Goal: Task Accomplishment & Management: Use online tool/utility

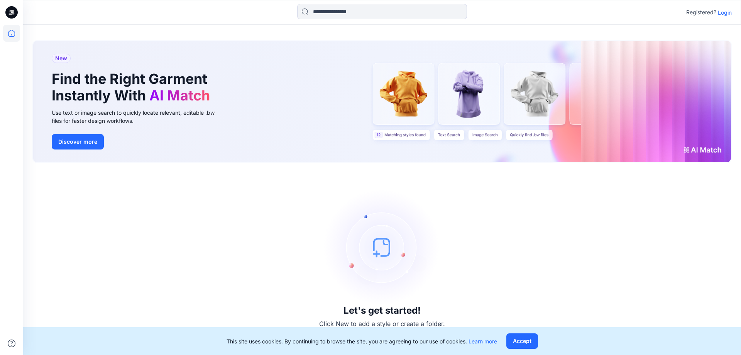
click at [525, 341] on button "Accept" at bounding box center [522, 340] width 32 height 15
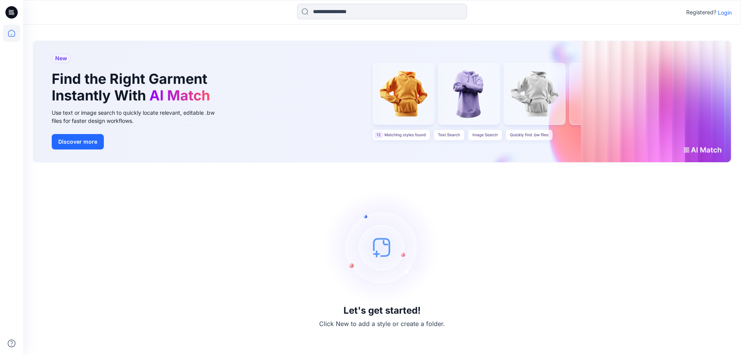
click at [727, 13] on p "Login" at bounding box center [725, 12] width 14 height 8
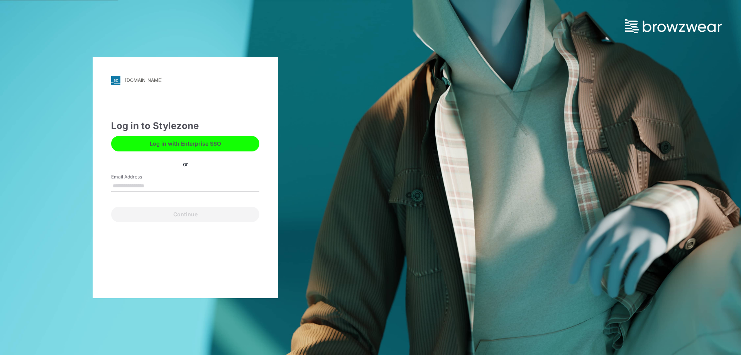
click at [144, 180] on input "Email Address" at bounding box center [185, 186] width 148 height 12
type input "**********"
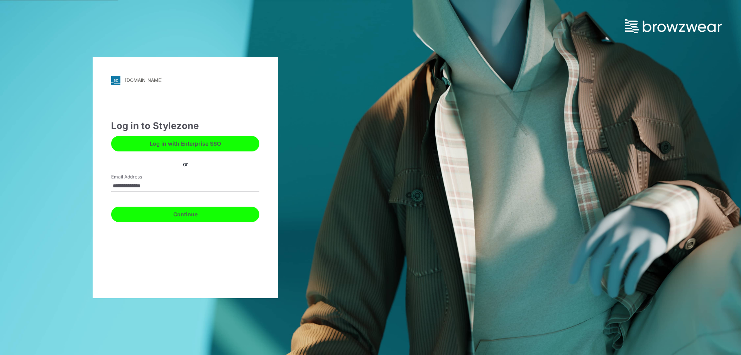
click at [165, 208] on button "Continue" at bounding box center [185, 213] width 148 height 15
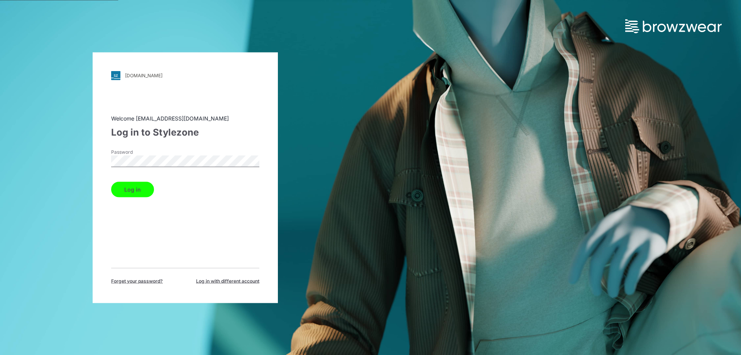
click at [141, 190] on button "Log in" at bounding box center [132, 188] width 43 height 15
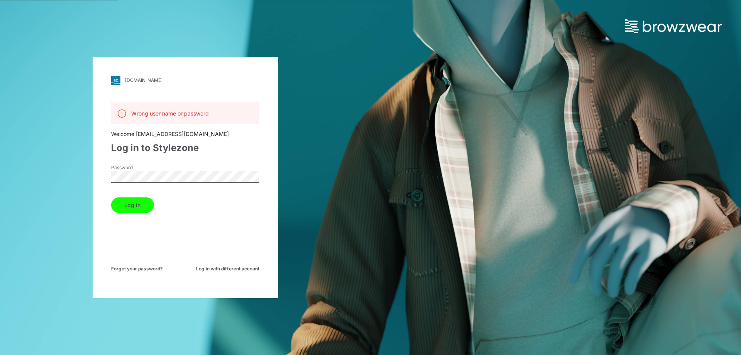
click at [103, 179] on div "landsend.stylezone.com Loading... Wrong user name or password Welcome kasund@st…" at bounding box center [185, 177] width 185 height 241
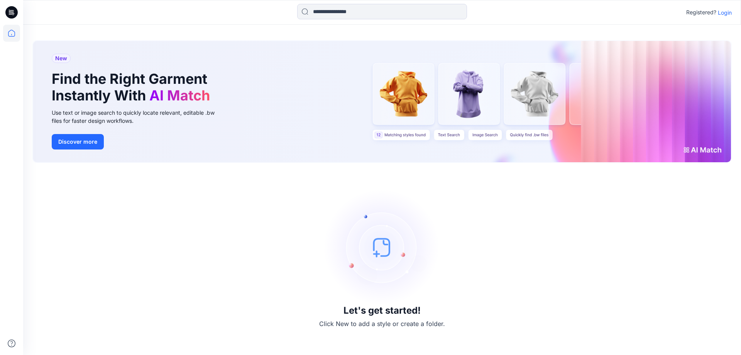
click at [723, 13] on p "Login" at bounding box center [725, 12] width 14 height 8
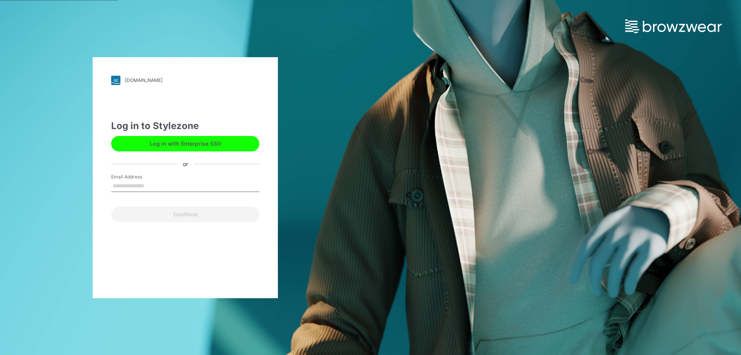
click at [129, 185] on input "Email Address" at bounding box center [185, 186] width 148 height 12
type input "**********"
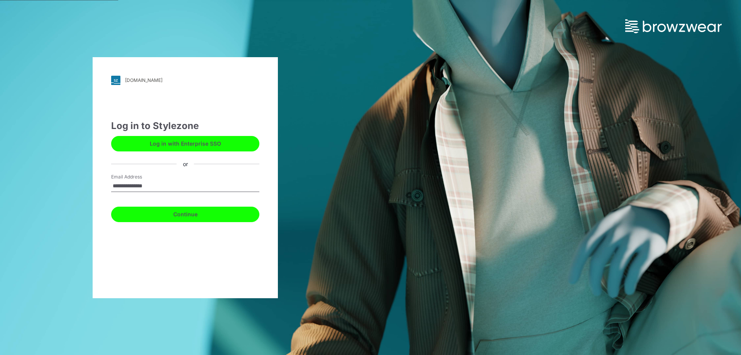
click at [167, 219] on button "Continue" at bounding box center [185, 213] width 148 height 15
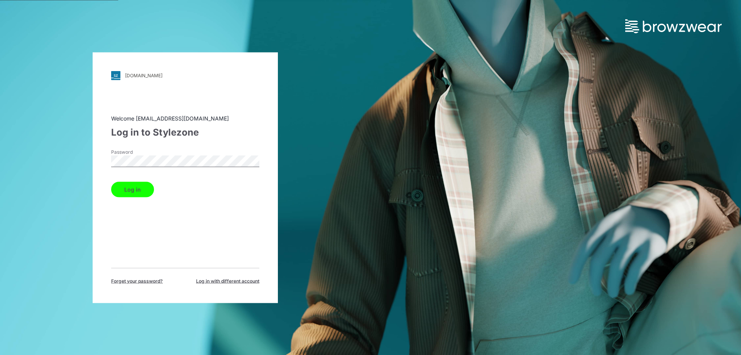
click at [111, 181] on button "Log in" at bounding box center [132, 188] width 43 height 15
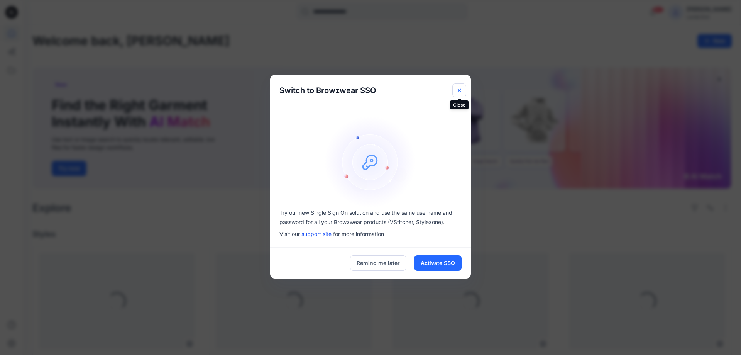
click at [460, 90] on icon "Close" at bounding box center [459, 90] width 3 height 3
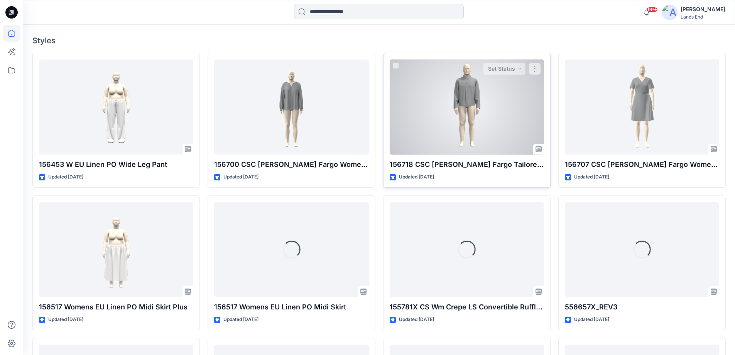
scroll to position [193, 0]
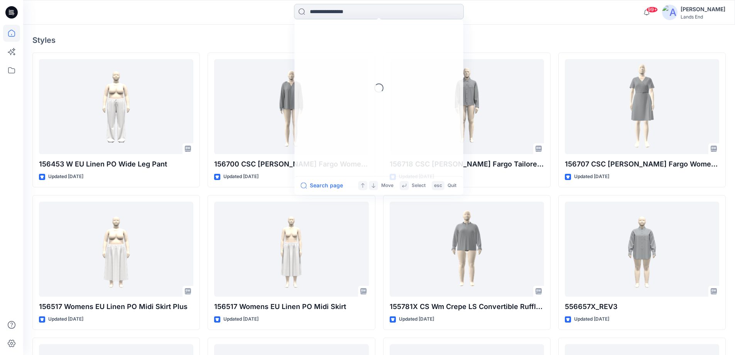
click at [339, 10] on input at bounding box center [379, 11] width 170 height 15
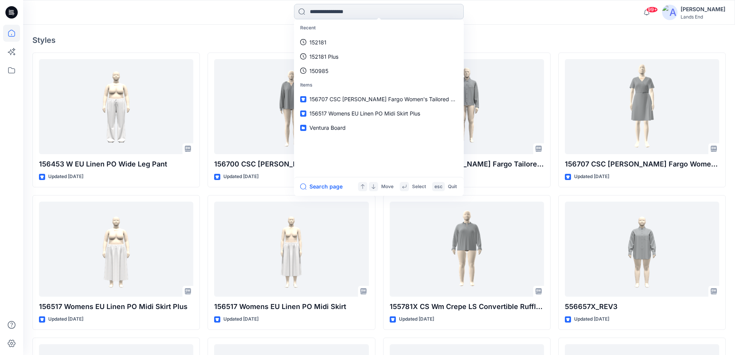
paste input "******"
type input "******"
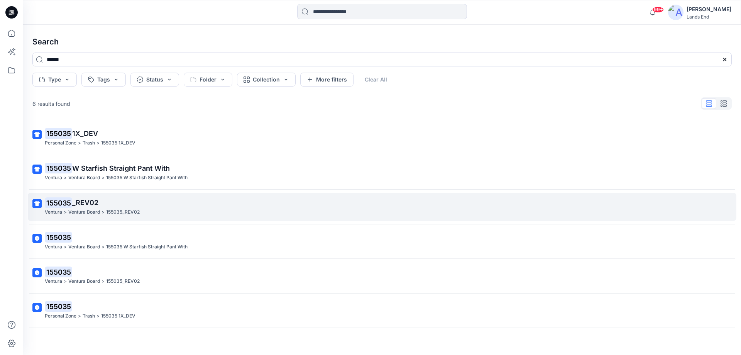
click at [114, 208] on p "155035_REV02" at bounding box center [123, 212] width 34 height 8
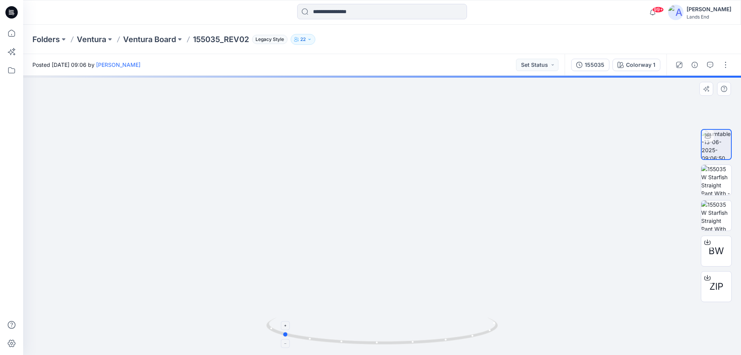
drag, startPoint x: 420, startPoint y: 345, endPoint x: 333, endPoint y: 336, distance: 87.6
click at [333, 336] on icon at bounding box center [382, 331] width 233 height 29
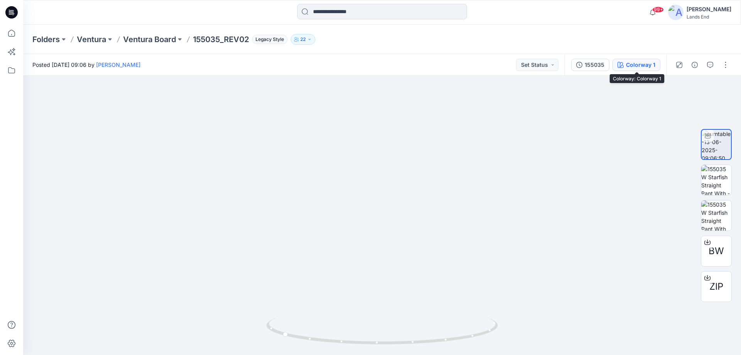
click at [629, 68] on div "Colorway 1" at bounding box center [640, 65] width 29 height 8
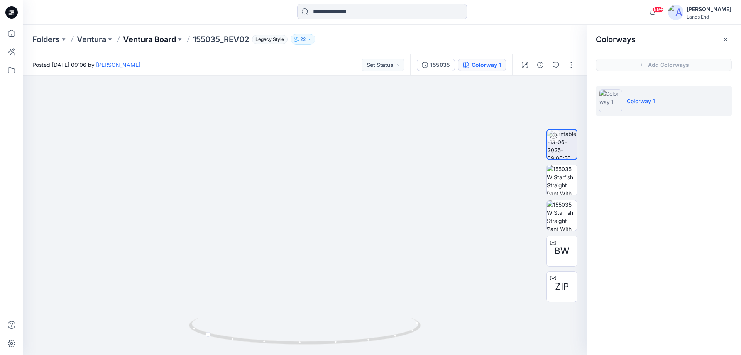
click at [163, 38] on p "Ventura Board" at bounding box center [149, 39] width 53 height 11
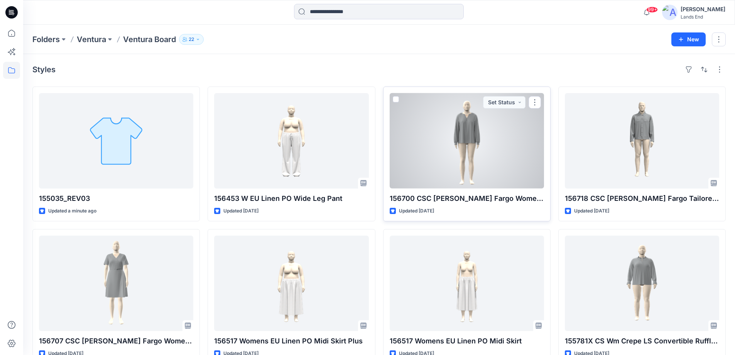
click at [461, 156] on div at bounding box center [467, 140] width 154 height 95
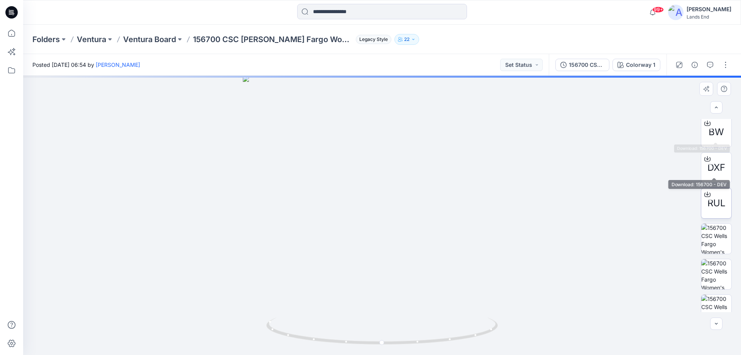
scroll to position [86, 0]
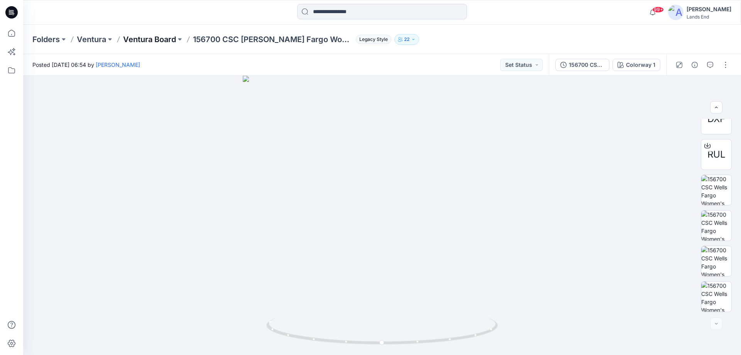
click at [171, 41] on p "Ventura Board" at bounding box center [149, 39] width 53 height 11
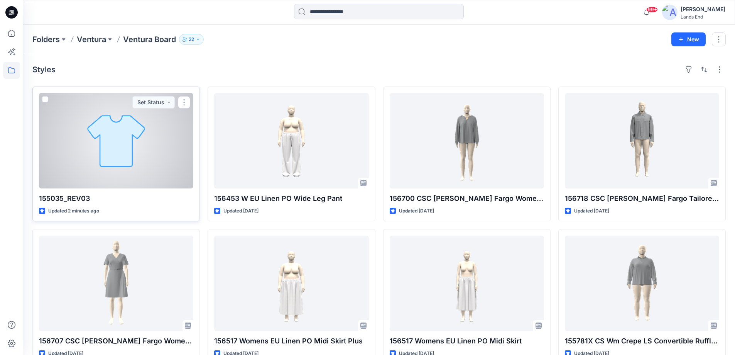
click at [171, 144] on div at bounding box center [116, 140] width 154 height 95
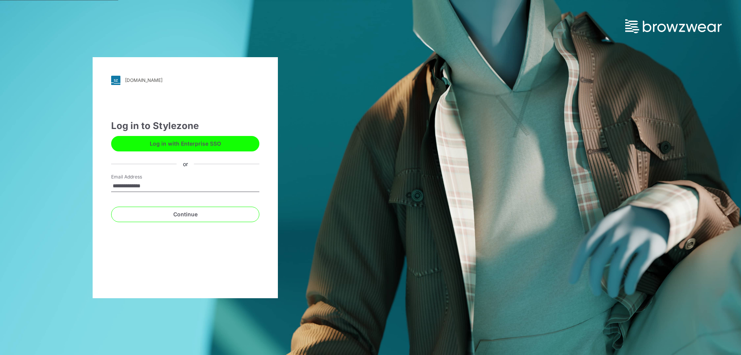
drag, startPoint x: 158, startPoint y: 185, endPoint x: 102, endPoint y: 190, distance: 56.6
click at [102, 190] on div "**********" at bounding box center [185, 177] width 185 height 241
type input "**********"
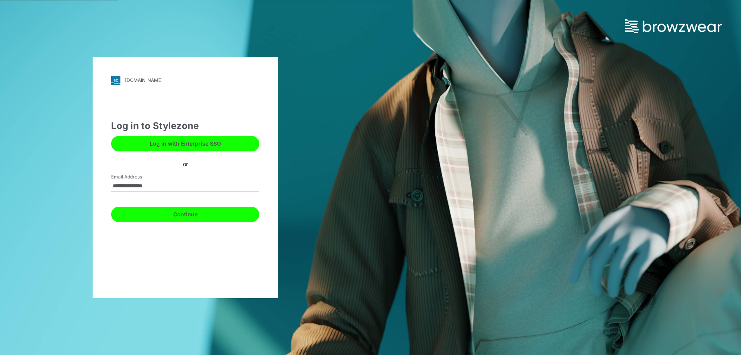
click at [157, 213] on button "Continue" at bounding box center [185, 213] width 148 height 15
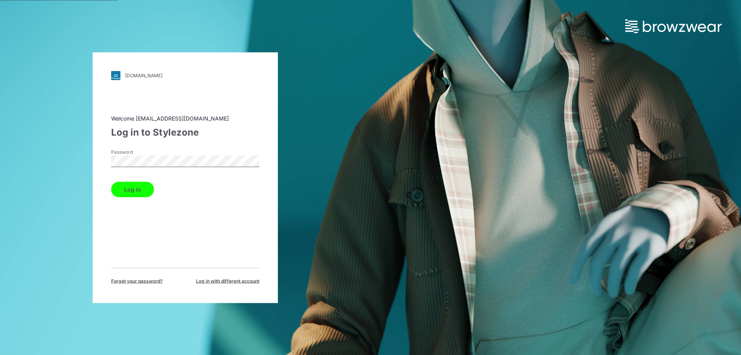
click at [111, 181] on button "Log in" at bounding box center [132, 188] width 43 height 15
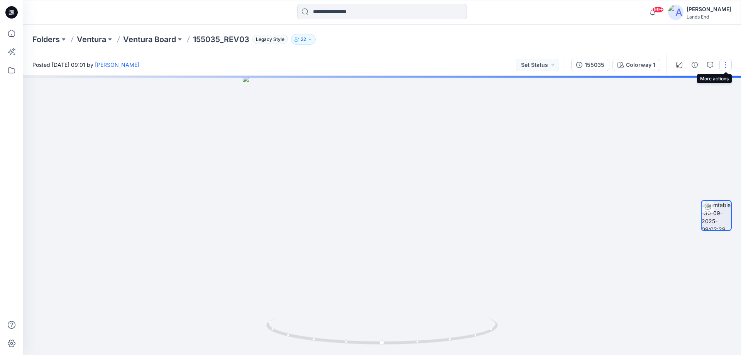
click at [723, 69] on button "button" at bounding box center [725, 65] width 12 height 12
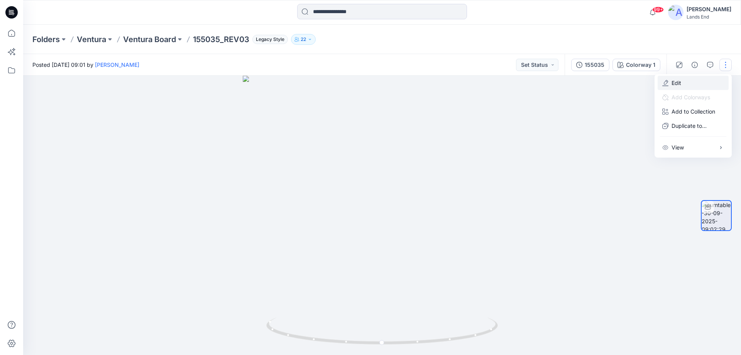
click at [700, 79] on button "Edit" at bounding box center [692, 83] width 71 height 14
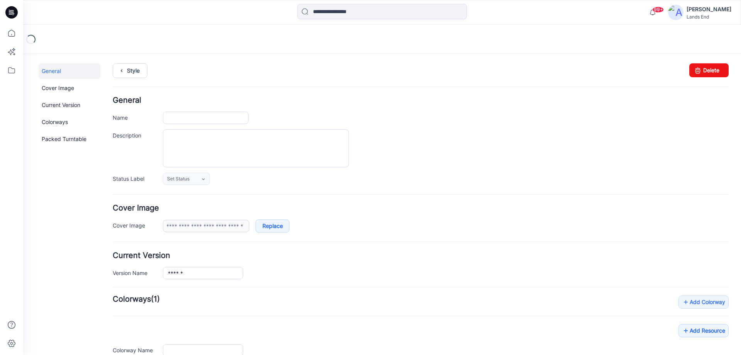
type input "**********"
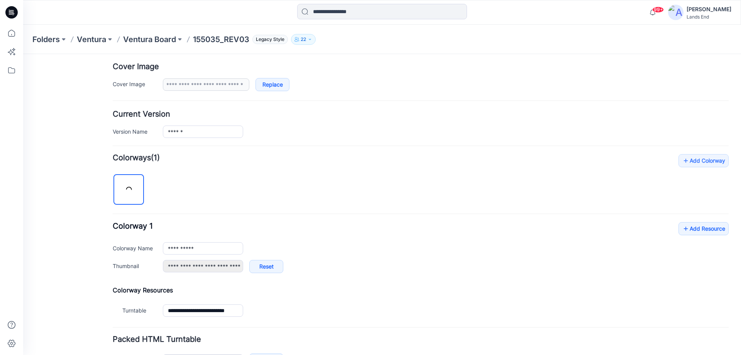
scroll to position [193, 0]
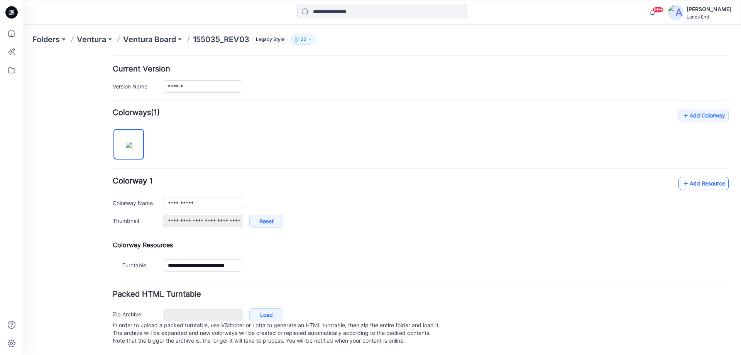
click at [687, 180] on link "Add Resource" at bounding box center [703, 183] width 50 height 13
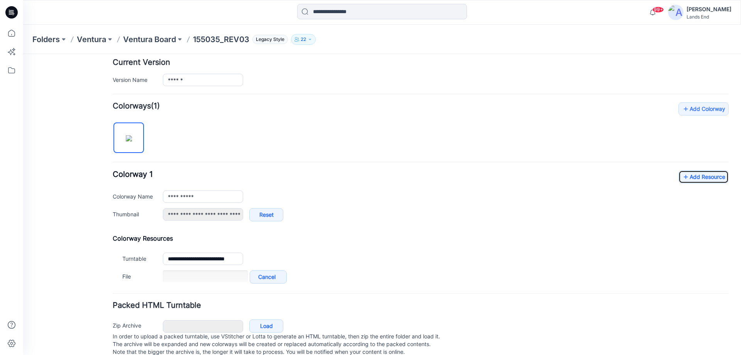
scroll to position [212, 0]
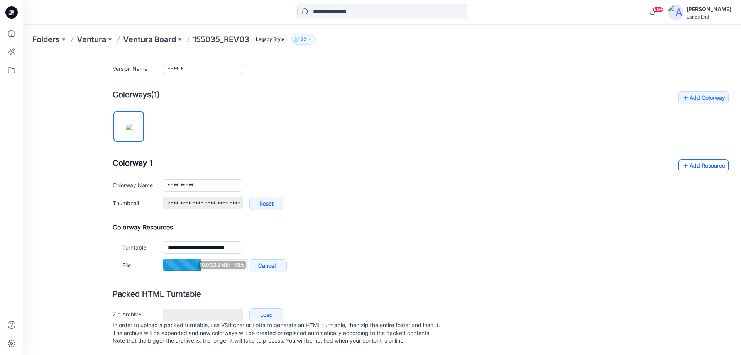
click at [688, 159] on link "Add Resource" at bounding box center [703, 165] width 50 height 13
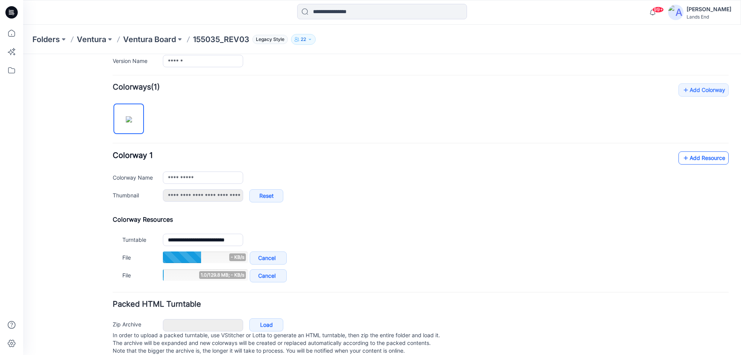
click at [686, 159] on link "Add Resource" at bounding box center [703, 157] width 50 height 13
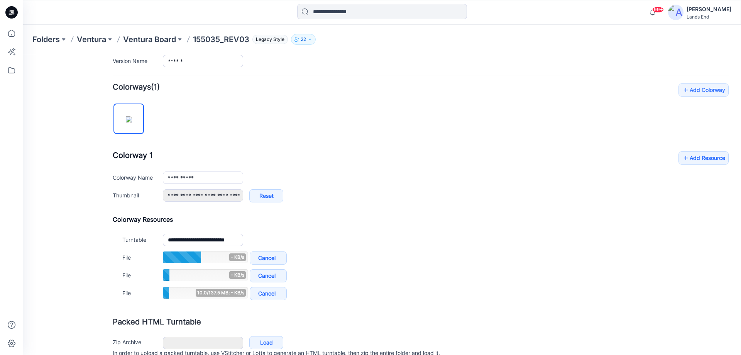
click at [690, 151] on div "**********" at bounding box center [421, 192] width 616 height 218
click at [692, 157] on link "Add Resource" at bounding box center [703, 157] width 50 height 13
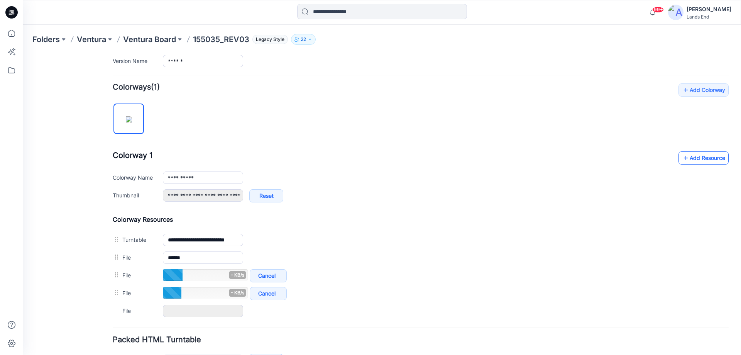
click at [685, 160] on link "Add Resource" at bounding box center [703, 157] width 50 height 13
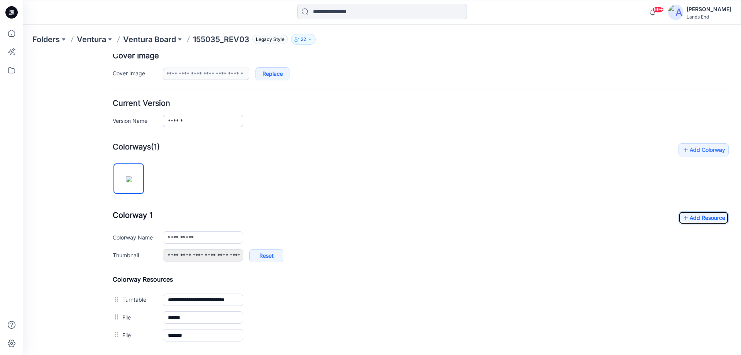
scroll to position [0, 0]
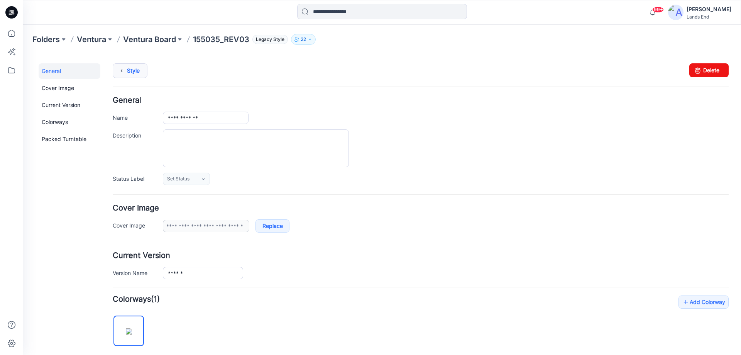
click at [143, 72] on link "Style" at bounding box center [130, 70] width 35 height 15
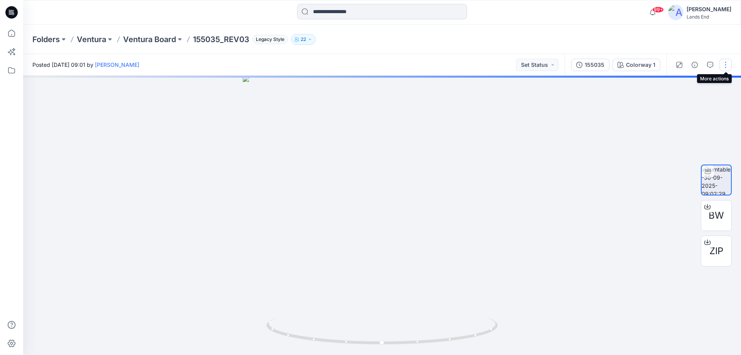
click at [723, 65] on button "button" at bounding box center [725, 65] width 12 height 12
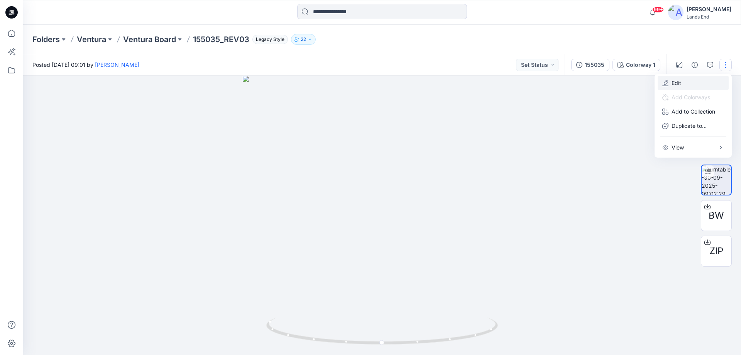
click at [684, 84] on button "Edit" at bounding box center [692, 83] width 71 height 14
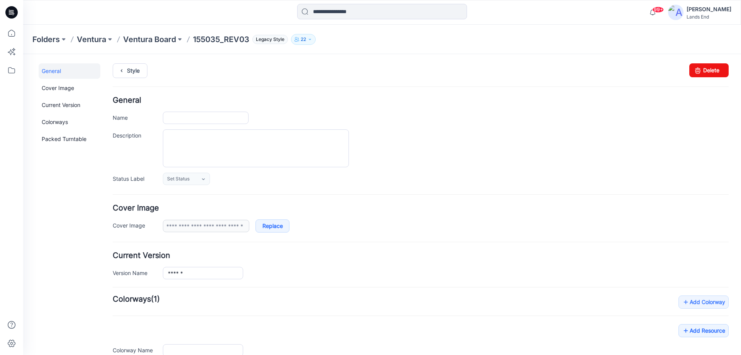
type input "**********"
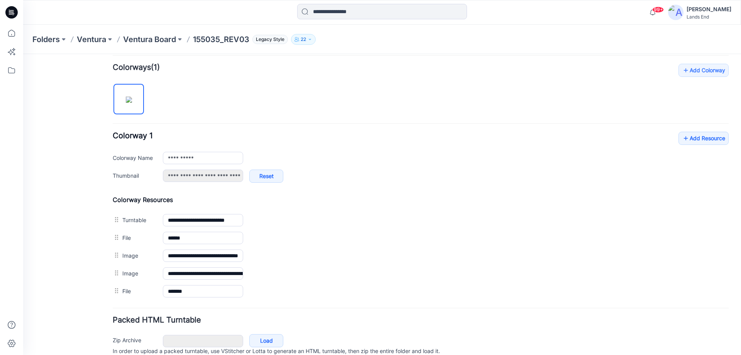
scroll to position [265, 0]
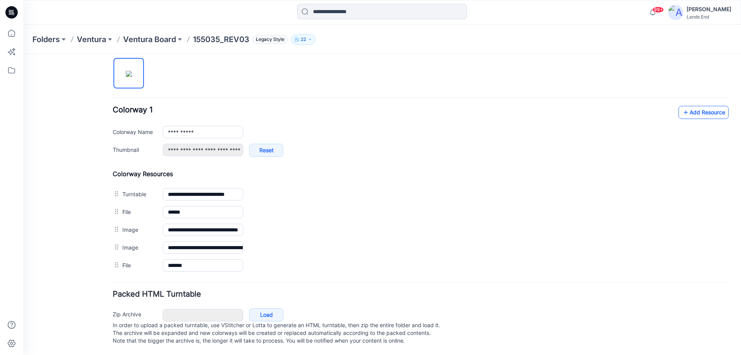
click at [692, 106] on link "Add Resource" at bounding box center [703, 112] width 50 height 13
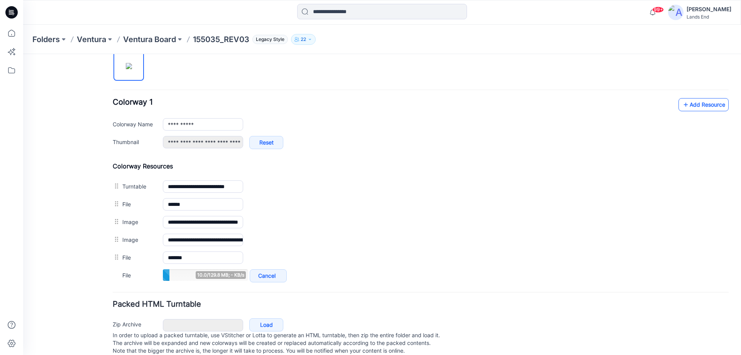
click at [685, 102] on link "Add Resource" at bounding box center [703, 104] width 50 height 13
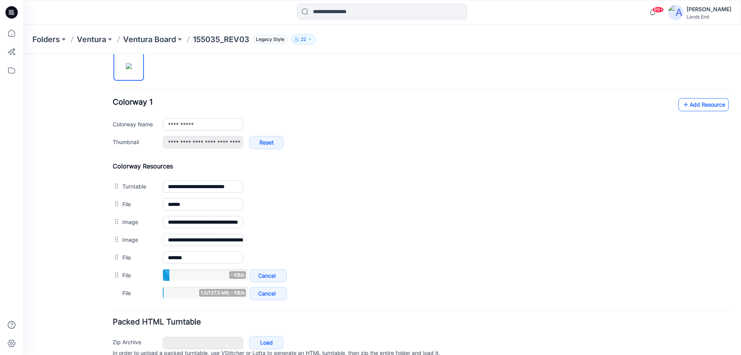
click at [695, 107] on link "Add Resource" at bounding box center [703, 104] width 50 height 13
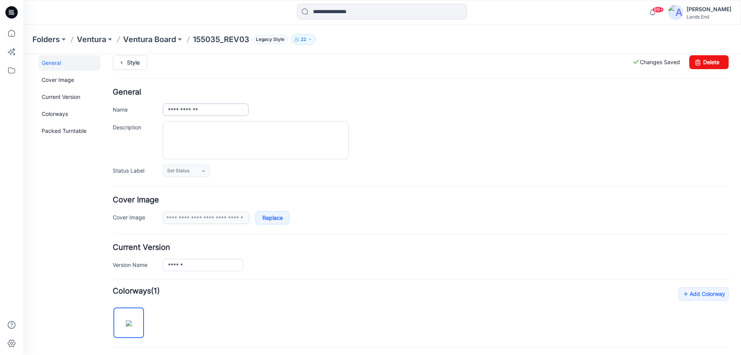
scroll to position [0, 0]
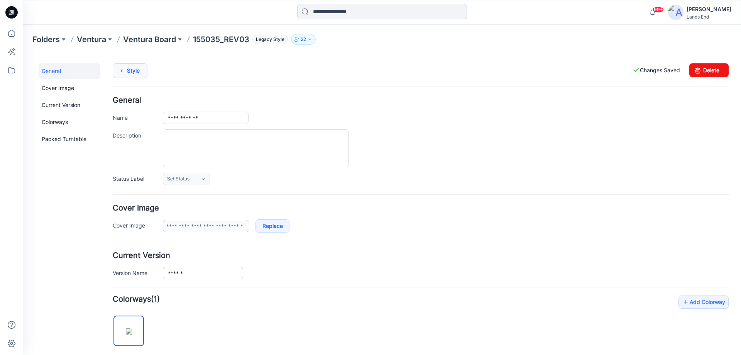
click at [138, 73] on link "Style" at bounding box center [130, 70] width 35 height 15
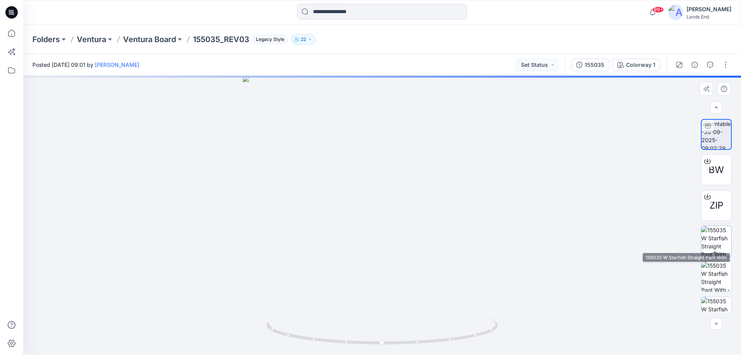
scroll to position [15, 0]
